Goal: Use online tool/utility: Utilize a website feature to perform a specific function

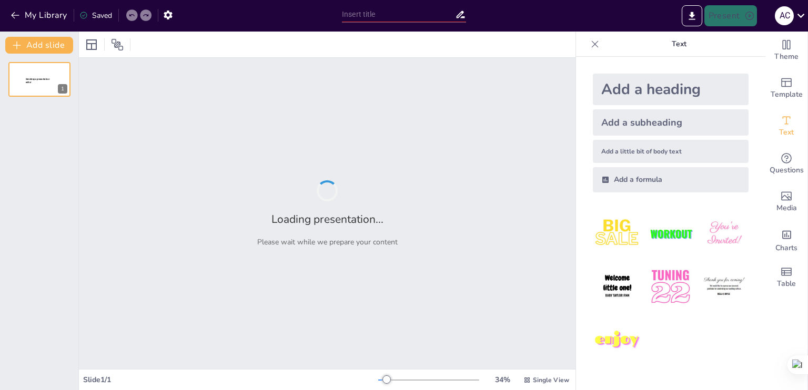
type input "Análisis Geográfico de los Principales [PERSON_NAME] de la Isla y su Influencia…"
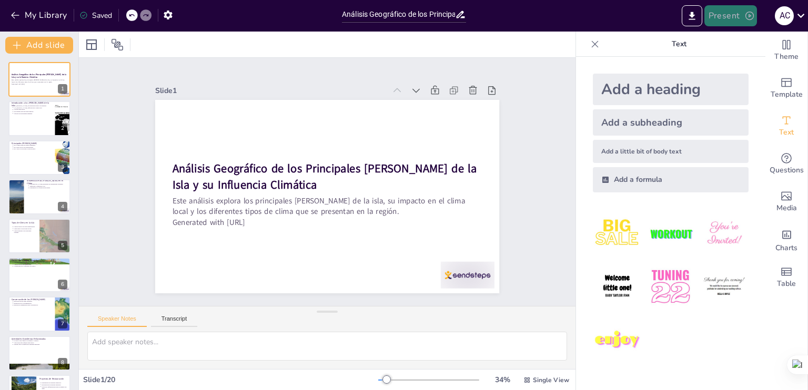
click at [718, 12] on button "Present" at bounding box center [730, 15] width 53 height 21
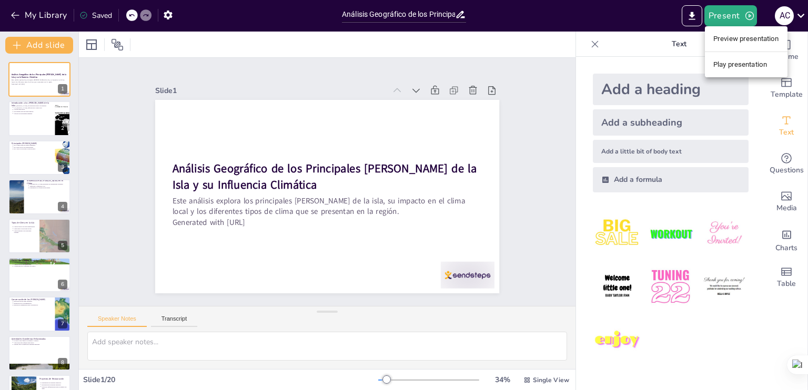
click at [746, 66] on li "Play presentation" at bounding box center [746, 64] width 83 height 17
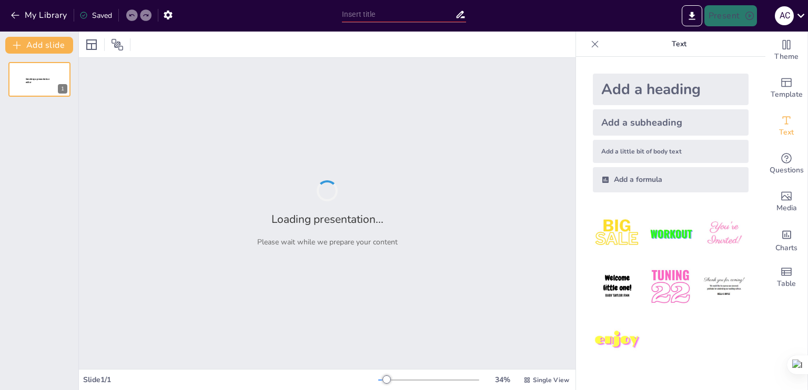
type input "Análisis Geográfico de los Principales [PERSON_NAME] de la Isla y su Influencia…"
